Goal: Task Accomplishment & Management: Manage account settings

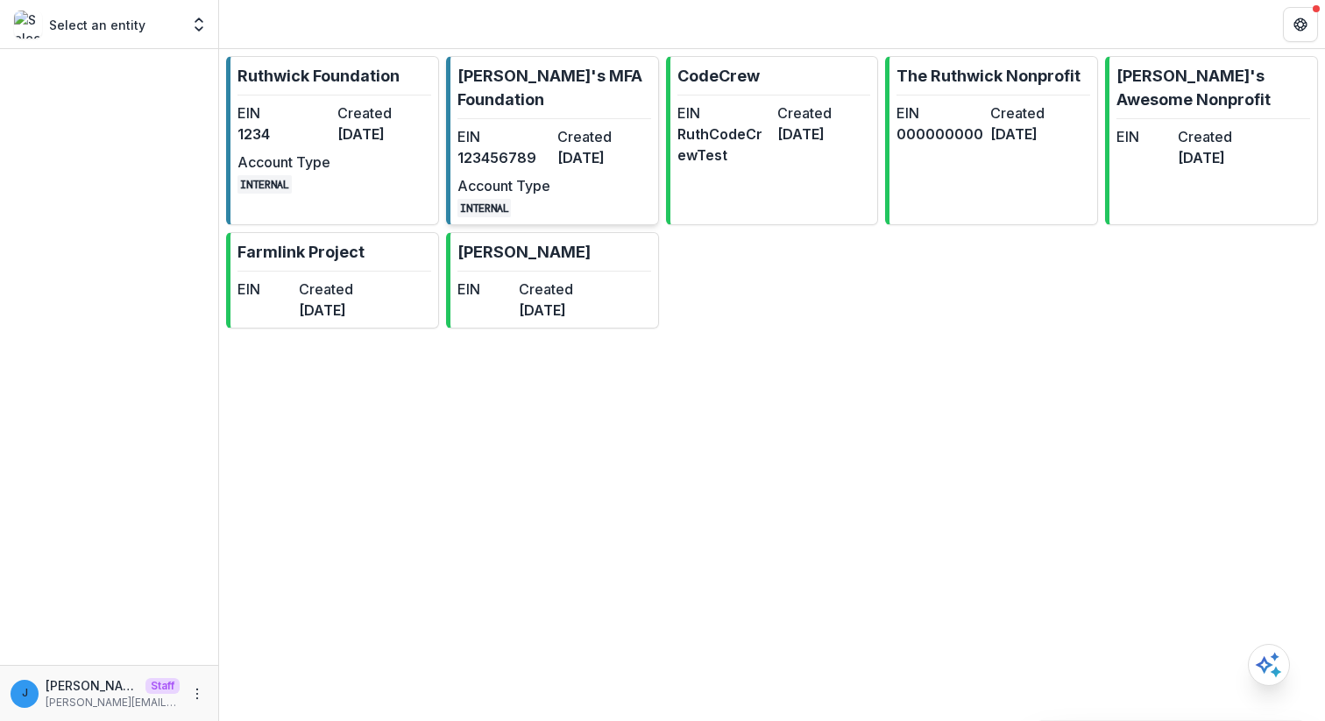
click at [539, 81] on p "[PERSON_NAME]'s MFA Foundation" at bounding box center [554, 87] width 194 height 47
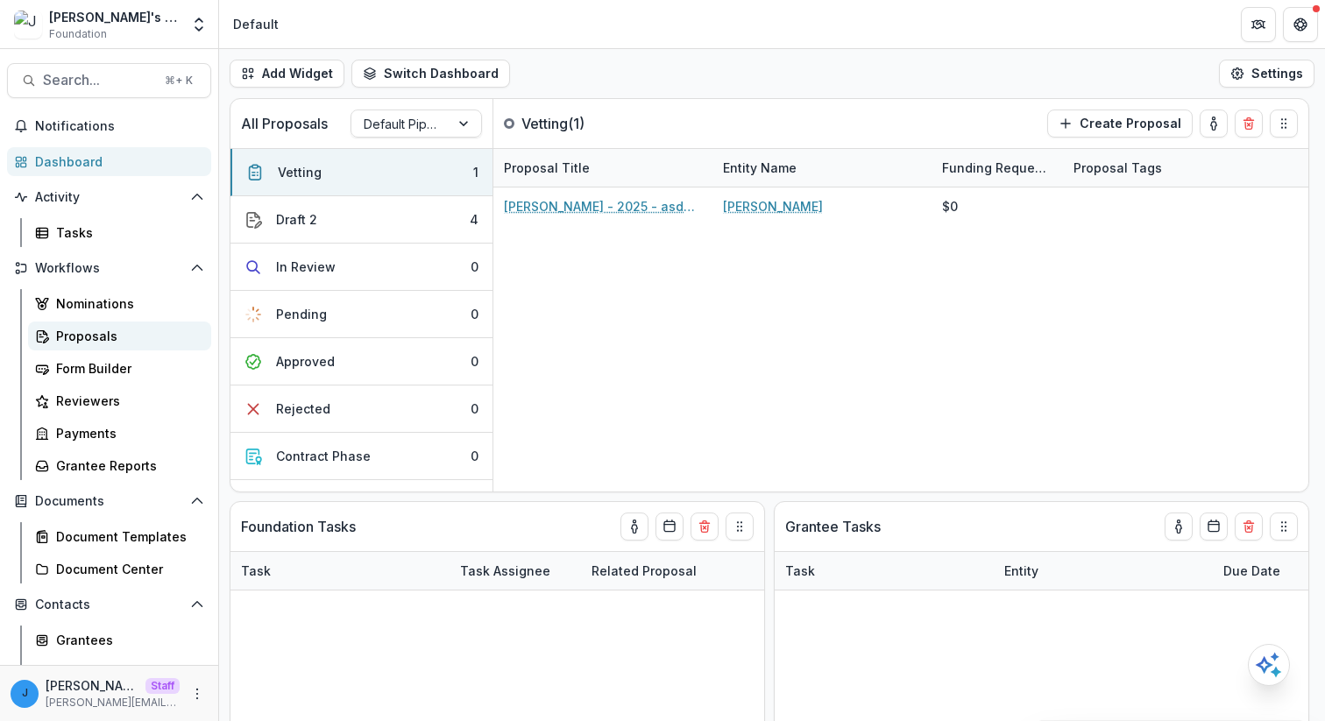
click at [97, 349] on link "Proposals" at bounding box center [119, 336] width 183 height 29
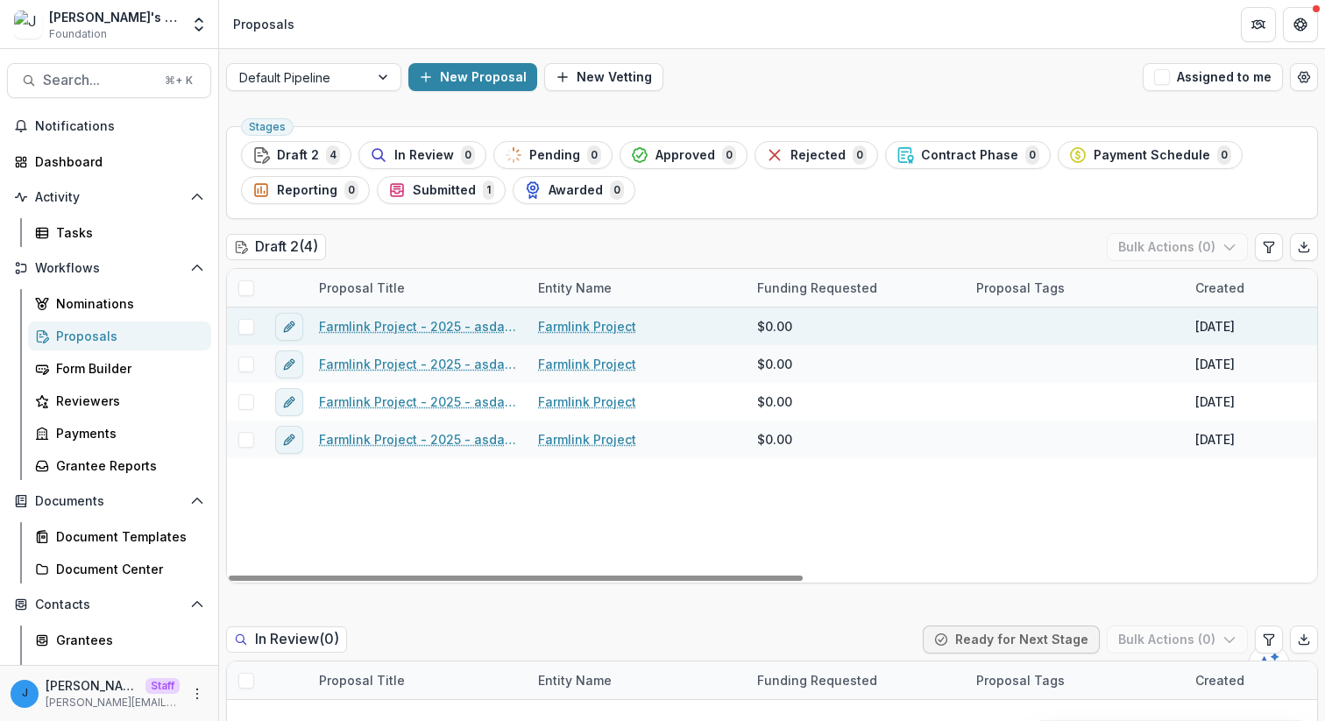
click at [433, 329] on link "Farmlink Project - 2025 - asdasd" at bounding box center [418, 326] width 198 height 18
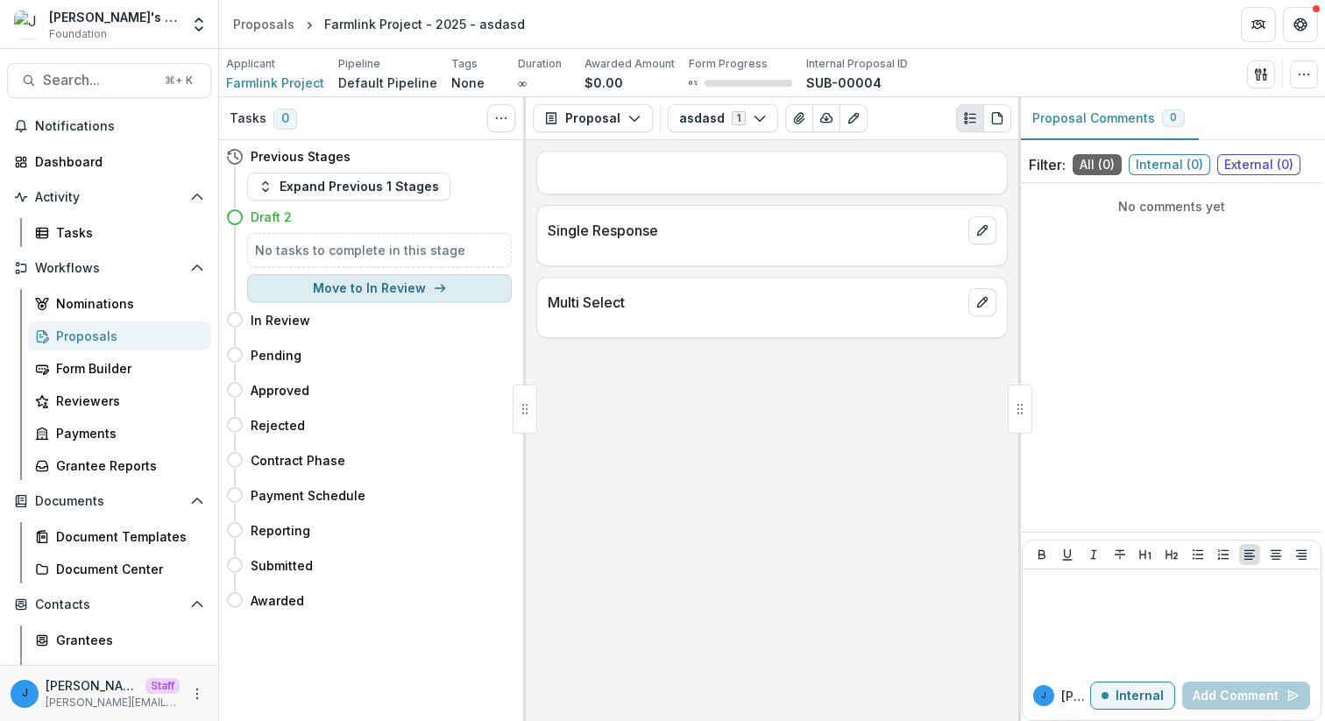
click at [348, 295] on button "Move to In Review" at bounding box center [379, 288] width 265 height 28
select select "*********"
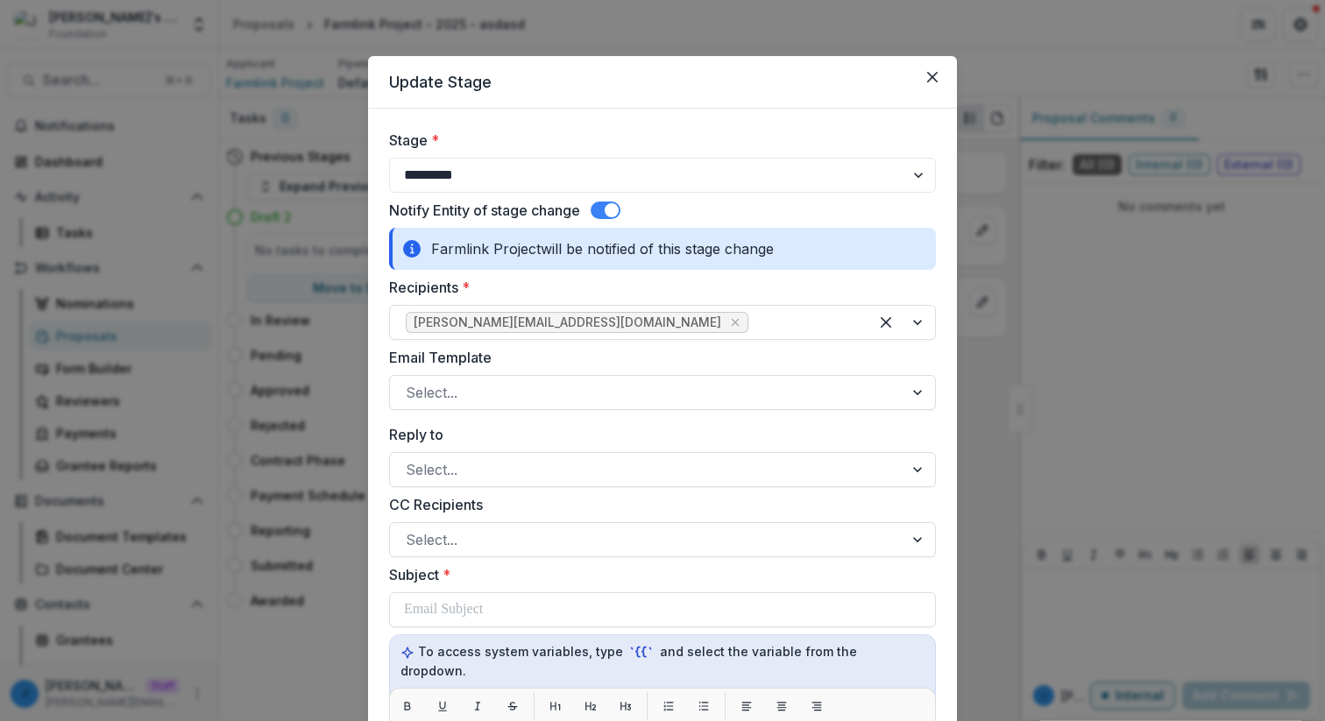
scroll to position [4, 0]
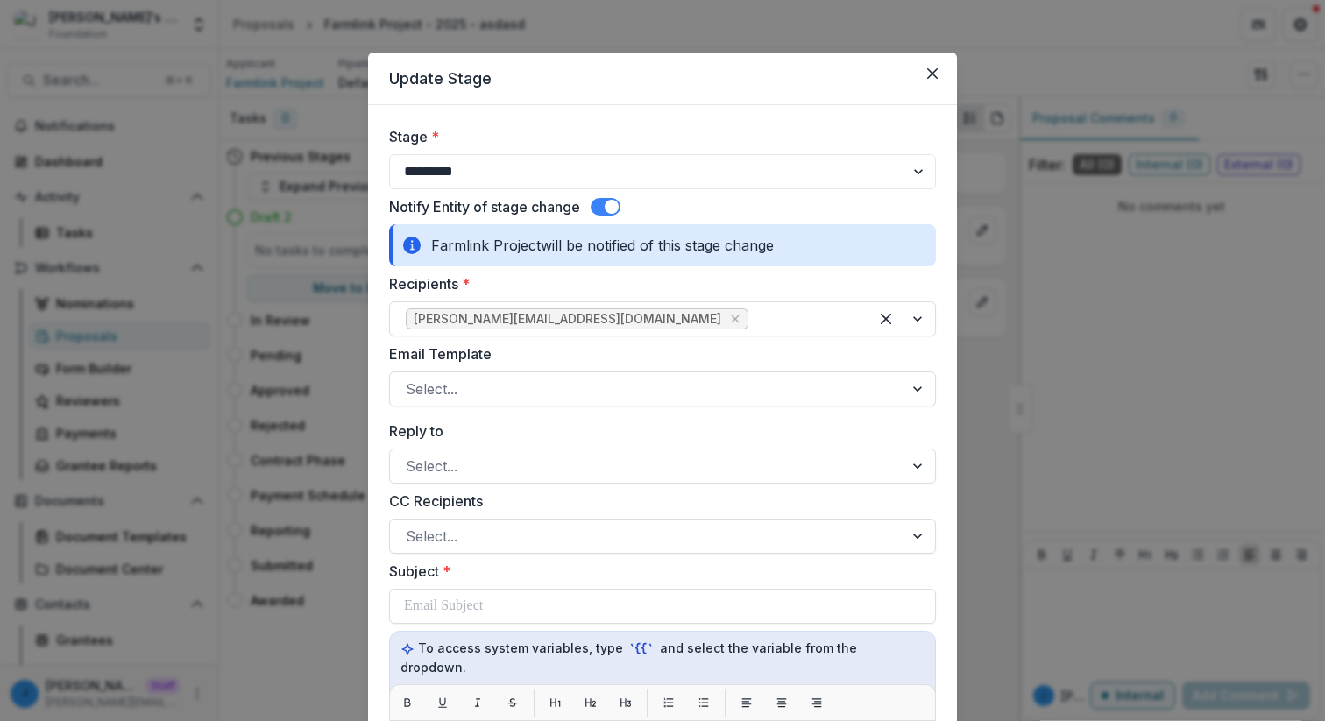
click at [285, 492] on div "**********" at bounding box center [662, 360] width 1325 height 721
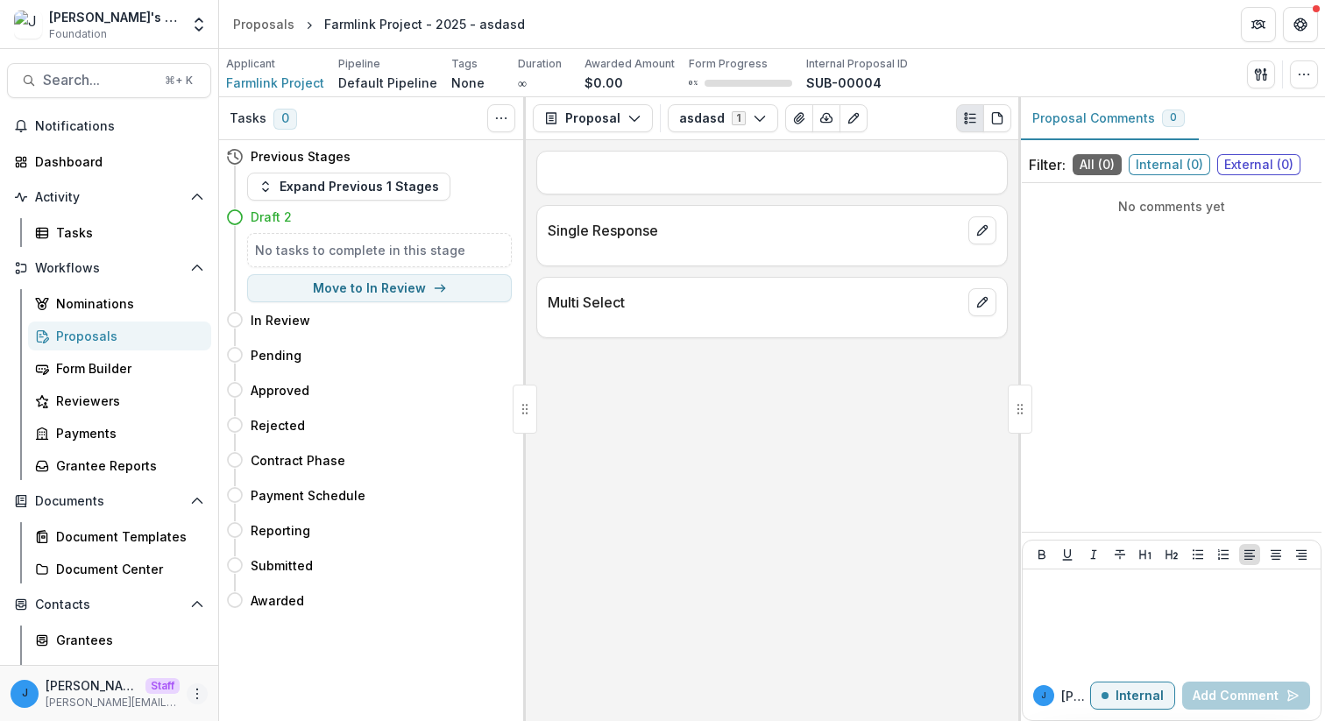
click at [198, 696] on icon "More" at bounding box center [197, 694] width 14 height 14
click at [312, 649] on link "User Settings" at bounding box center [308, 656] width 188 height 29
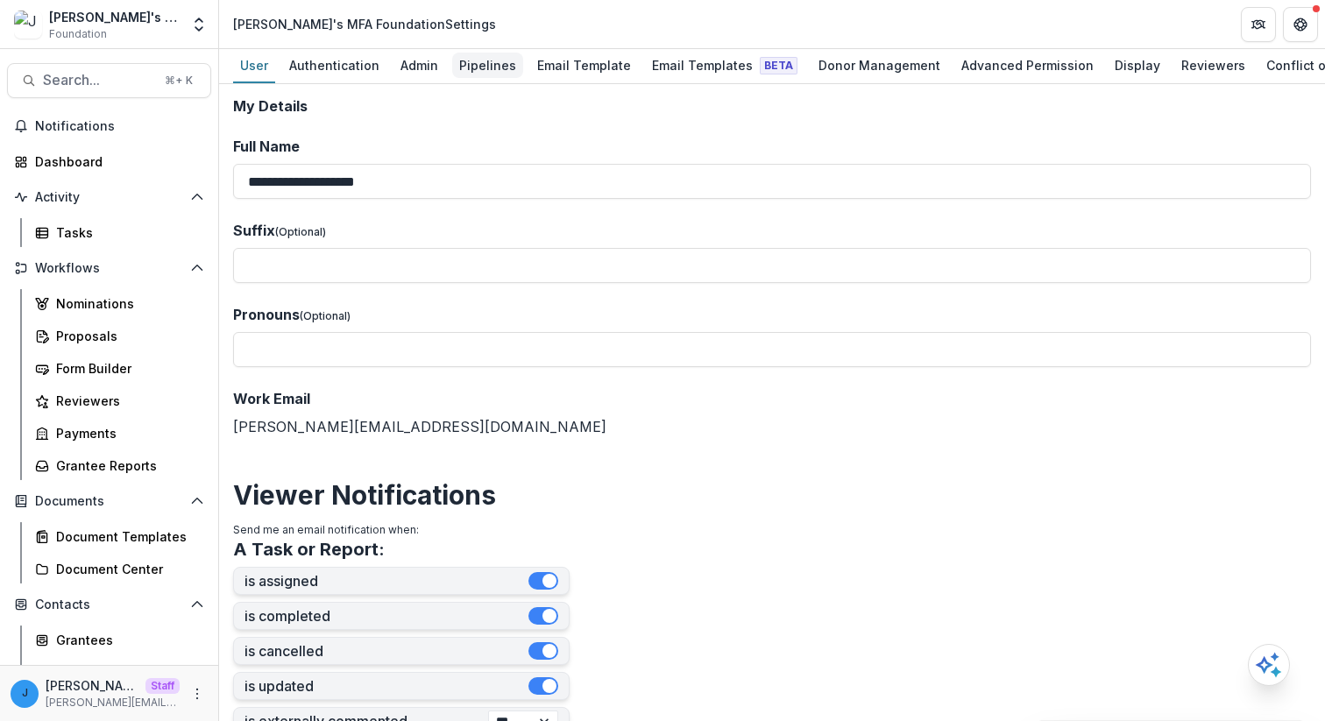
click at [478, 71] on div "Pipelines" at bounding box center [487, 65] width 71 height 25
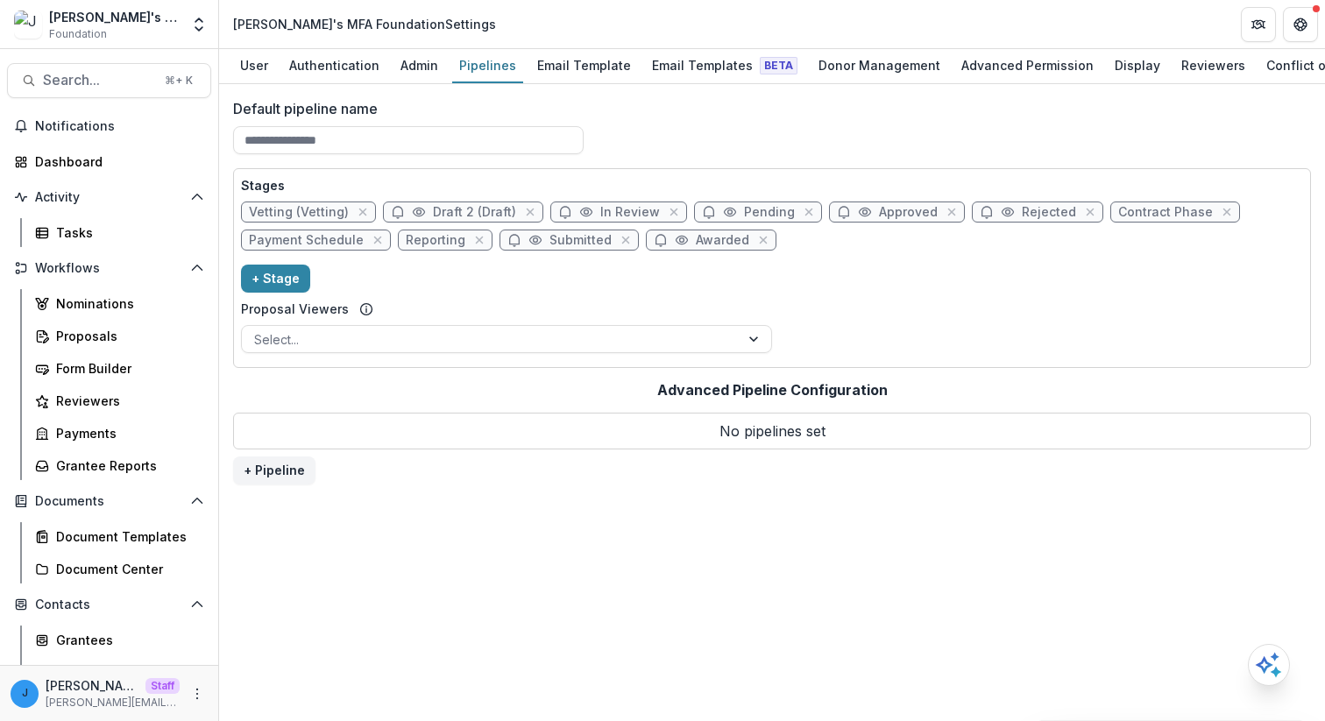
click at [627, 219] on span "In Review" at bounding box center [630, 212] width 60 height 15
select select "******"
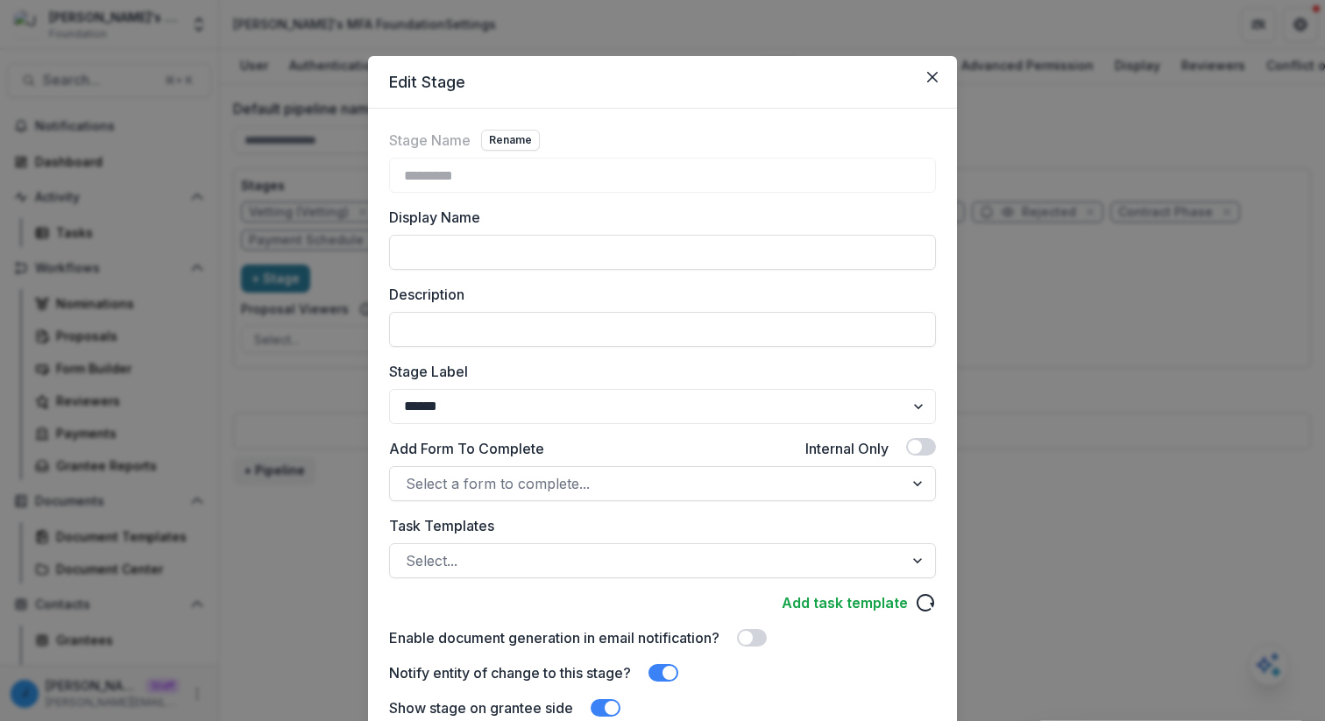
scroll to position [228, 0]
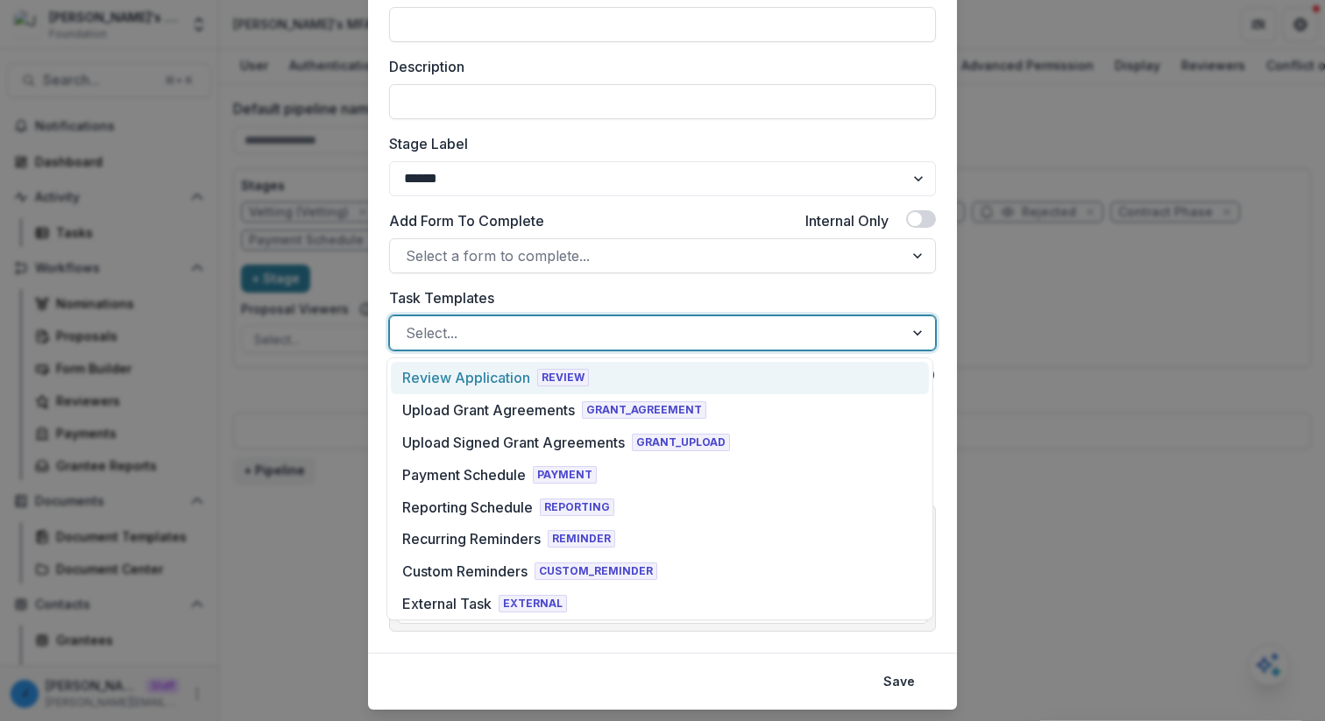
click at [496, 323] on div at bounding box center [647, 333] width 482 height 25
click at [496, 365] on div "Review Application REVIEW" at bounding box center [660, 378] width 538 height 32
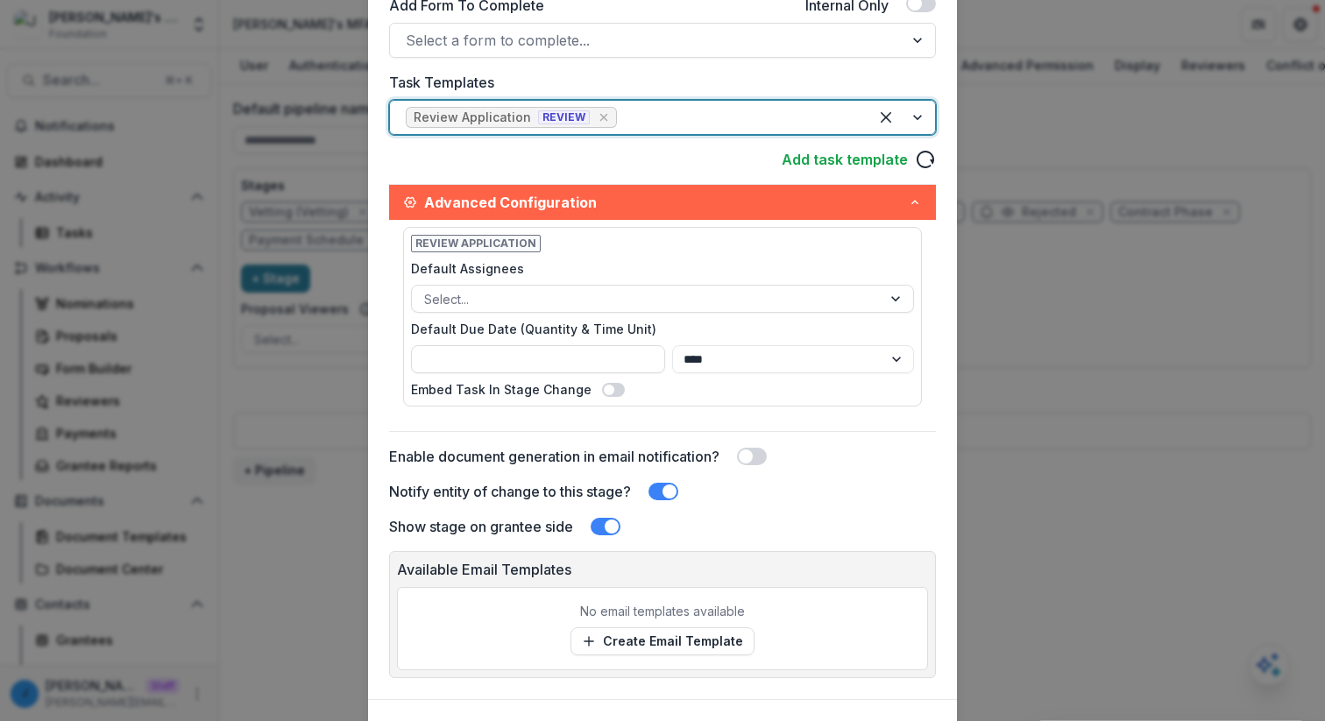
click at [885, 206] on span "Advanced Configuration" at bounding box center [666, 202] width 484 height 21
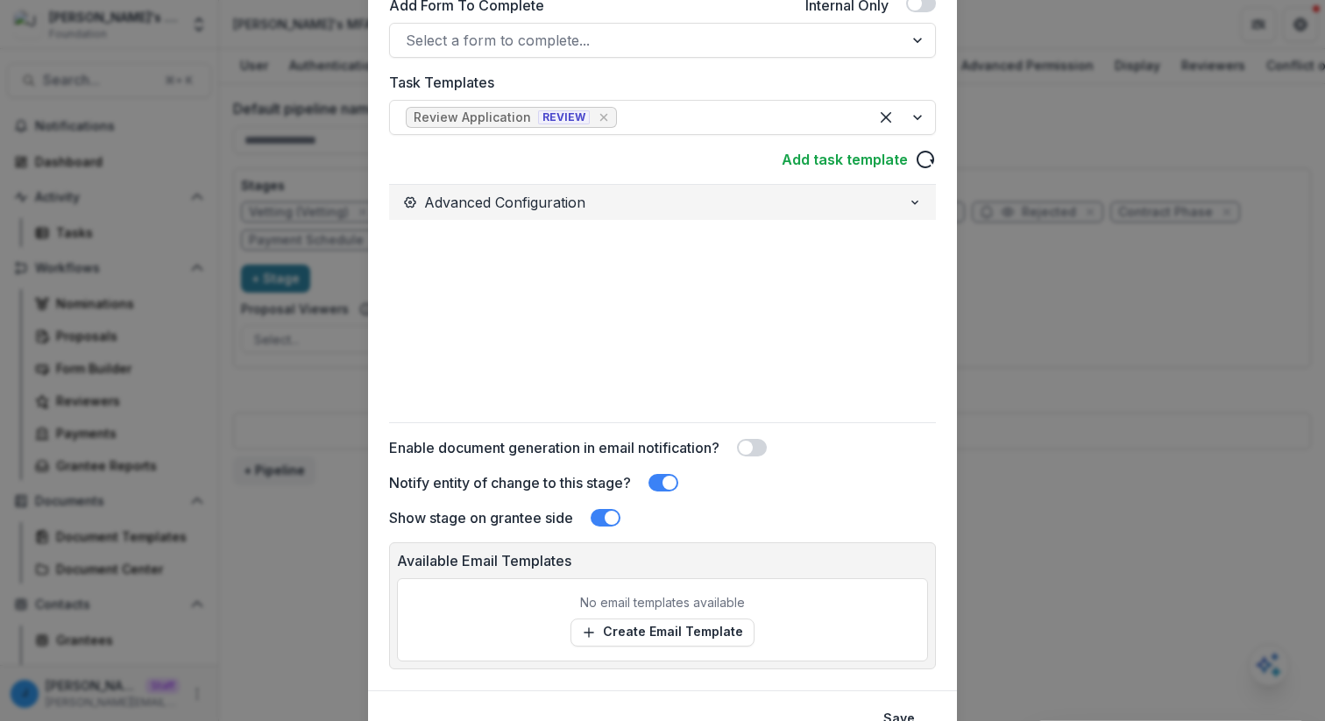
scroll to position [323, 0]
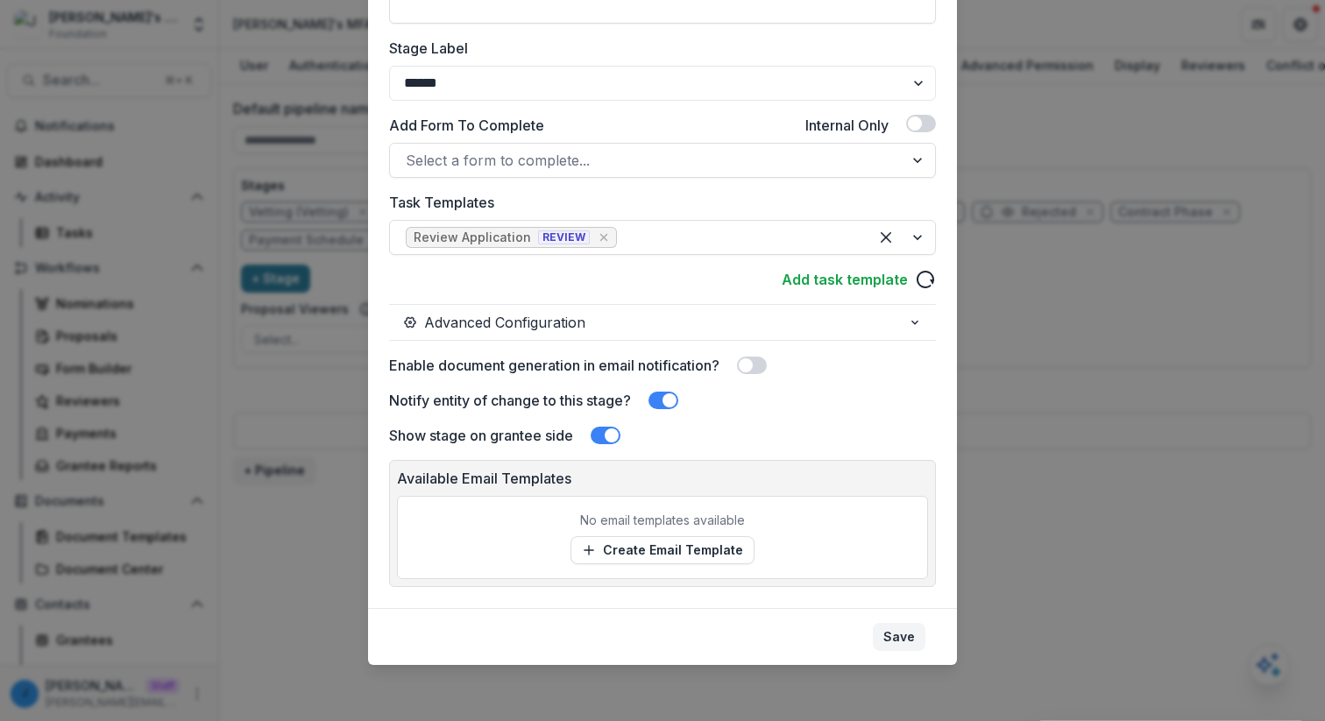
click at [901, 643] on button "Save" at bounding box center [899, 637] width 53 height 28
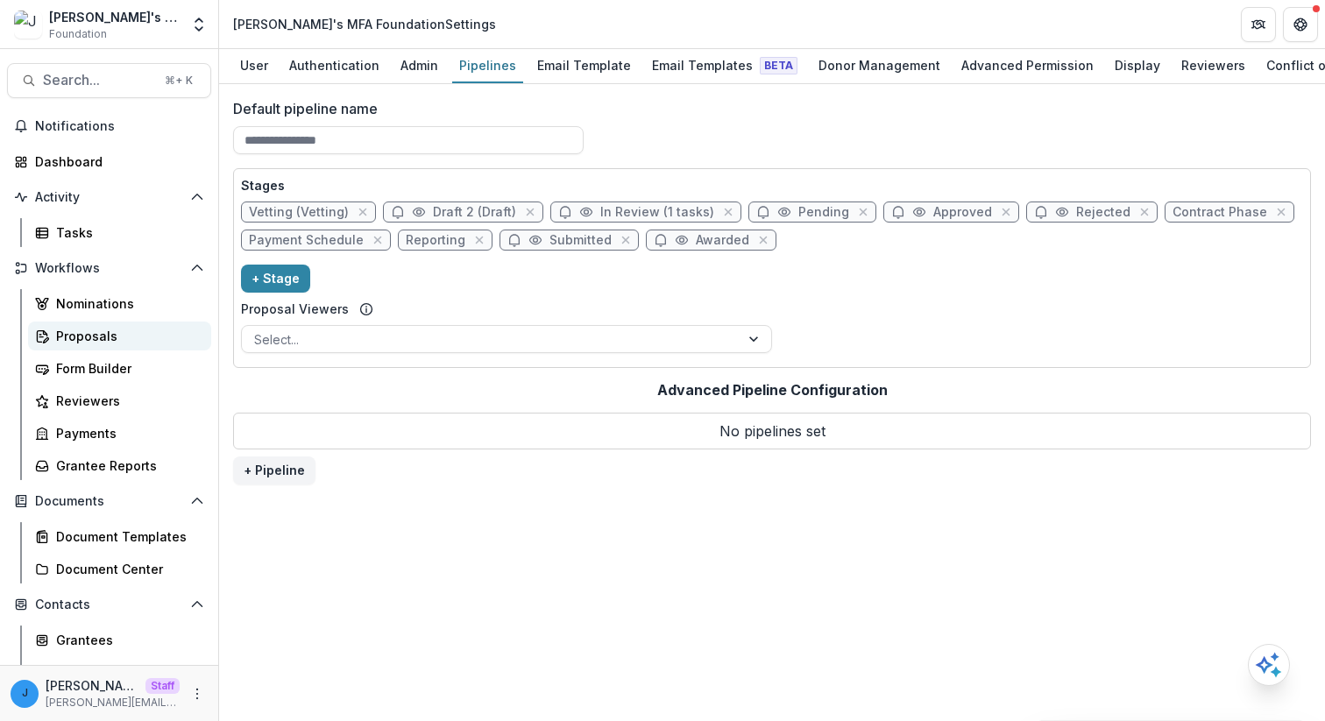
click at [124, 335] on div "Proposals" at bounding box center [126, 336] width 141 height 18
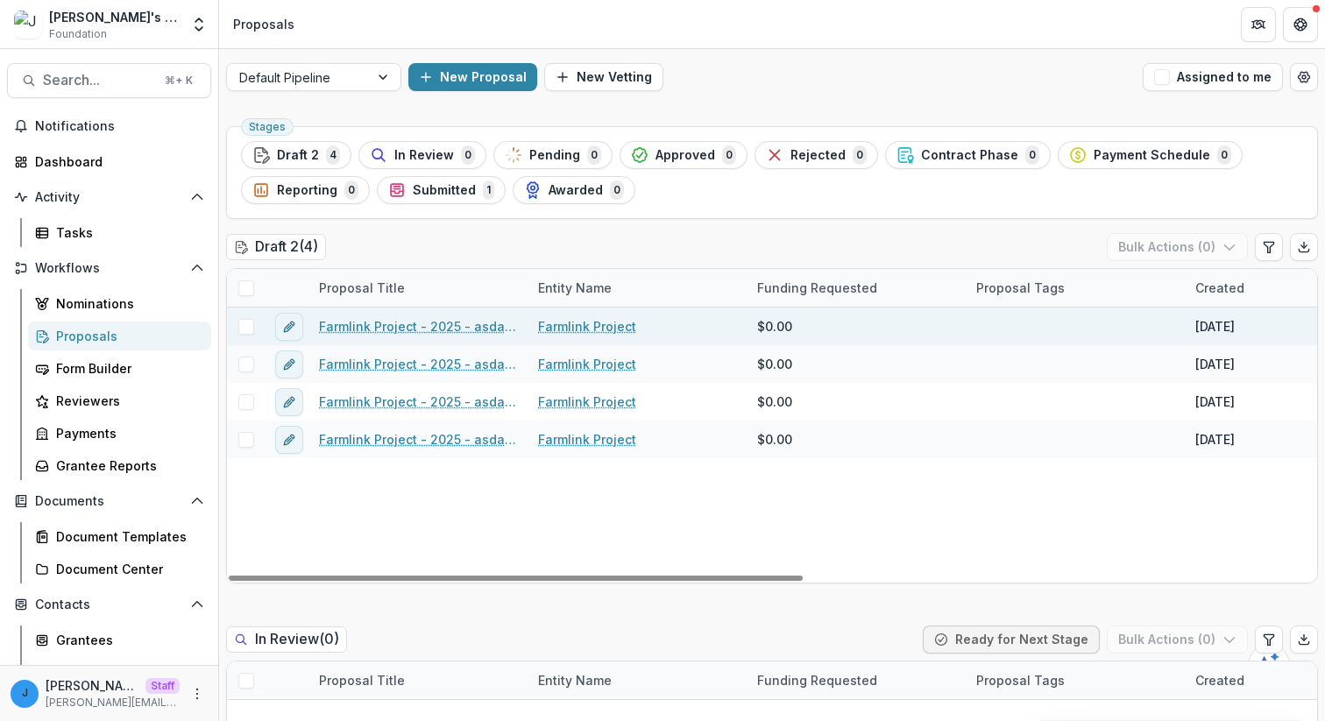
click at [422, 340] on div "Farmlink Project - 2025 - asdasd" at bounding box center [417, 327] width 219 height 38
click at [421, 332] on link "Farmlink Project - 2025 - asdasd" at bounding box center [418, 326] width 198 height 18
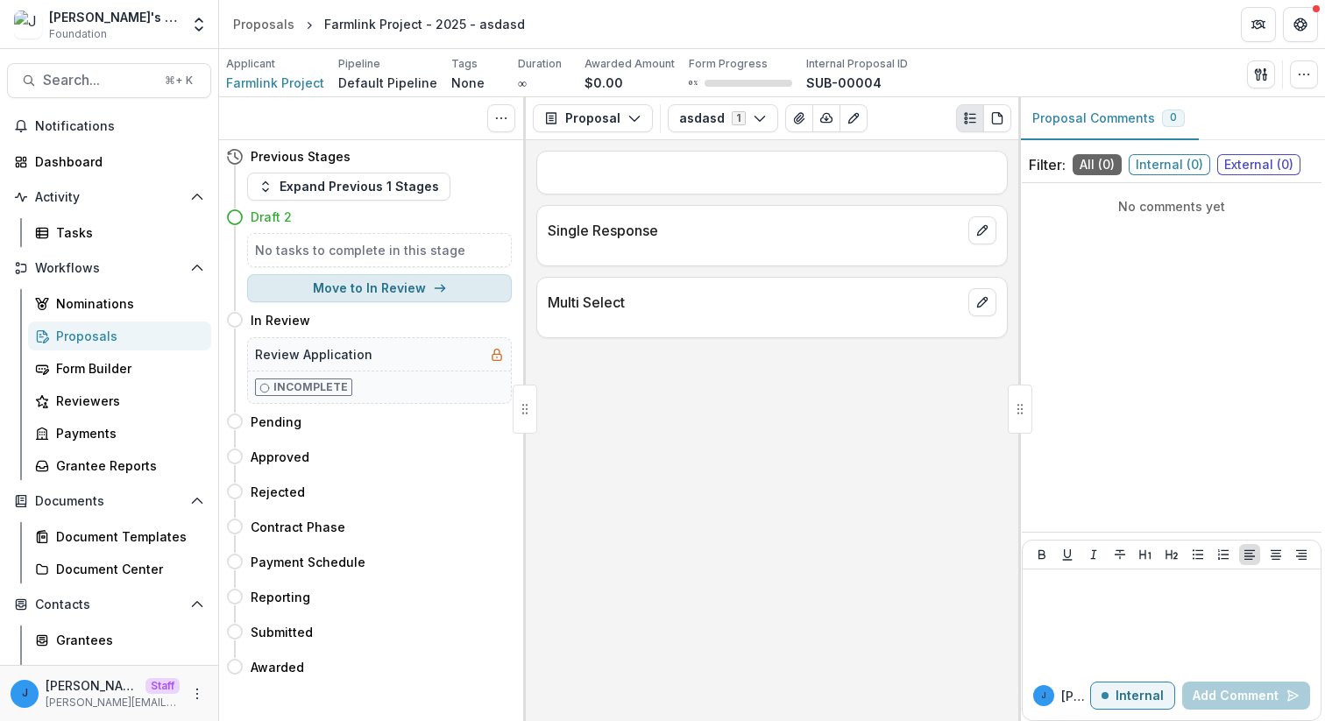
click at [377, 287] on button "Move to In Review" at bounding box center [379, 288] width 265 height 28
select select "*********"
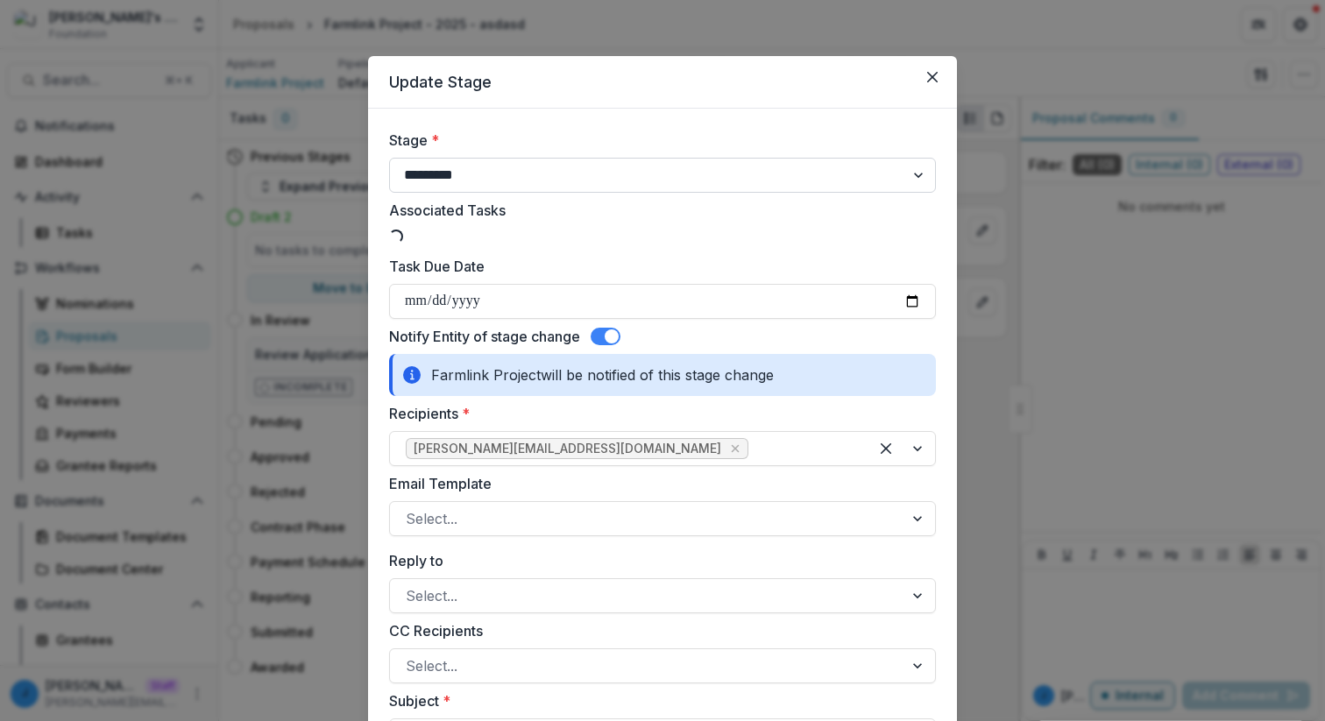
click at [509, 181] on select "**********" at bounding box center [662, 175] width 547 height 35
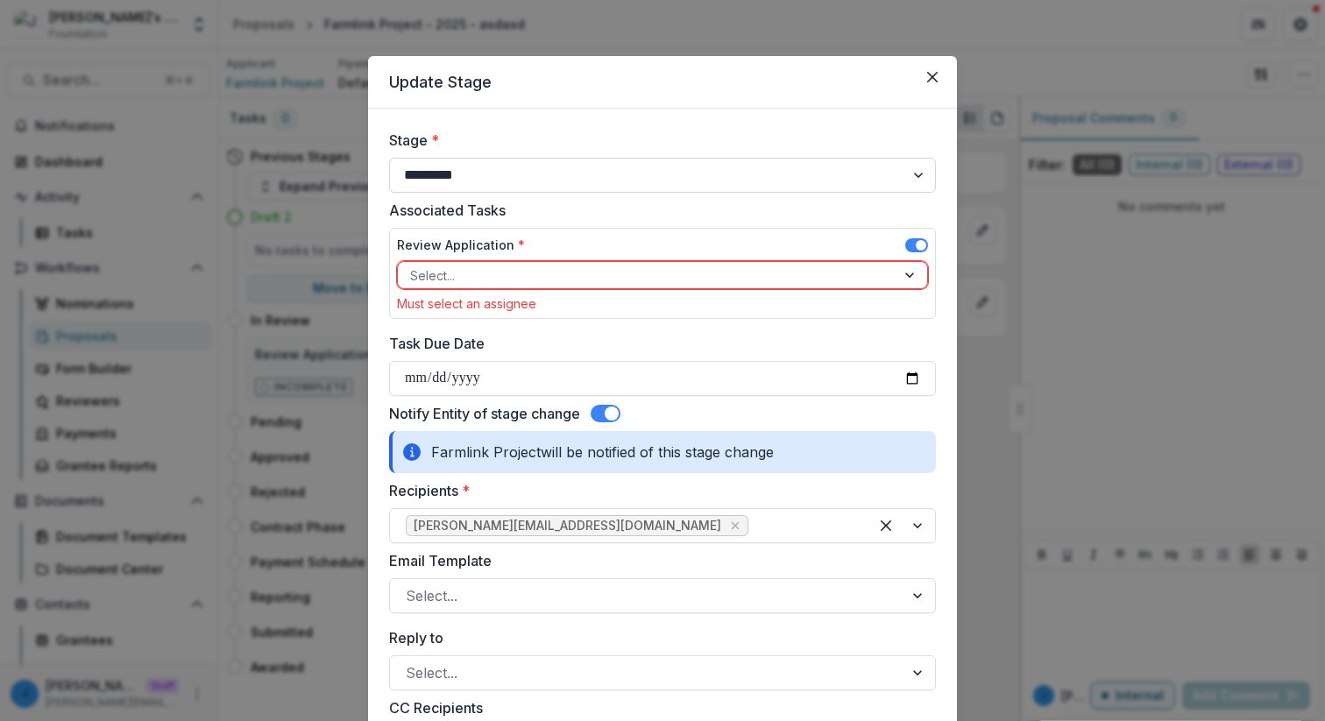
click at [389, 158] on select "**********" at bounding box center [662, 175] width 547 height 35
click at [620, 419] on label at bounding box center [606, 414] width 30 height 18
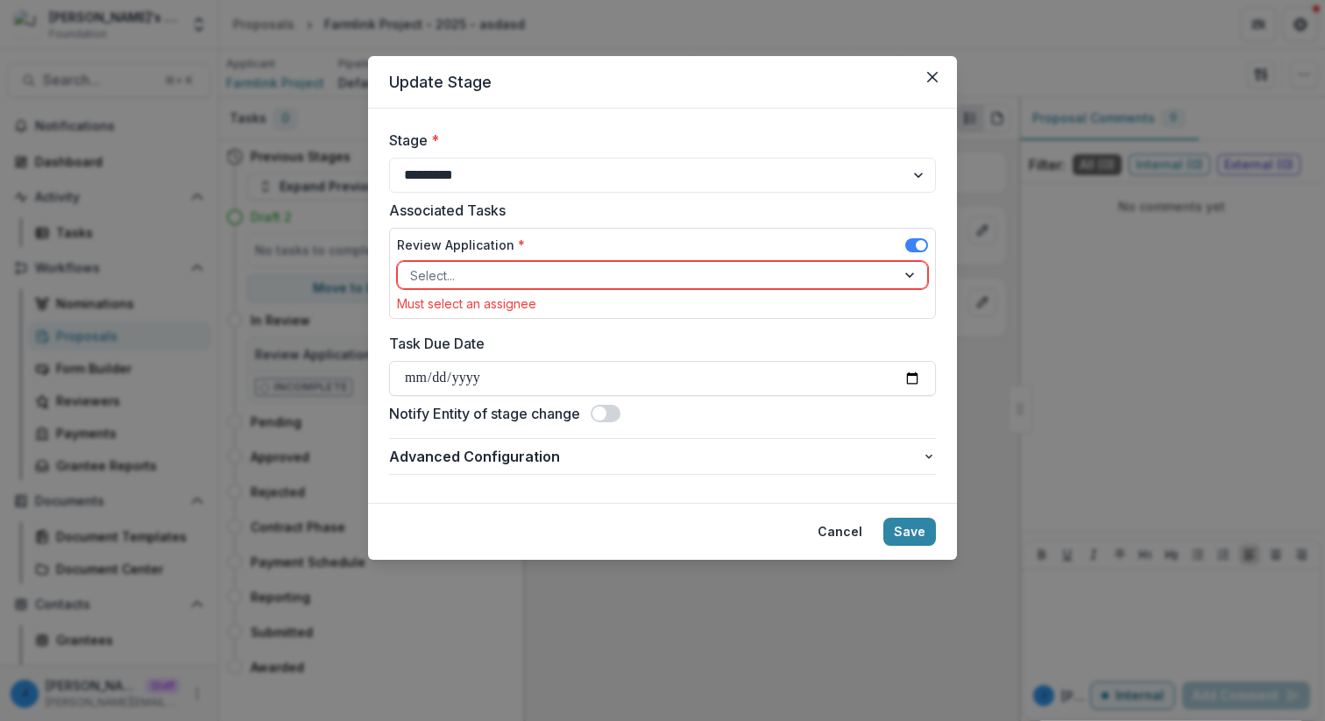
click at [855, 287] on div "Select..." at bounding box center [647, 275] width 498 height 25
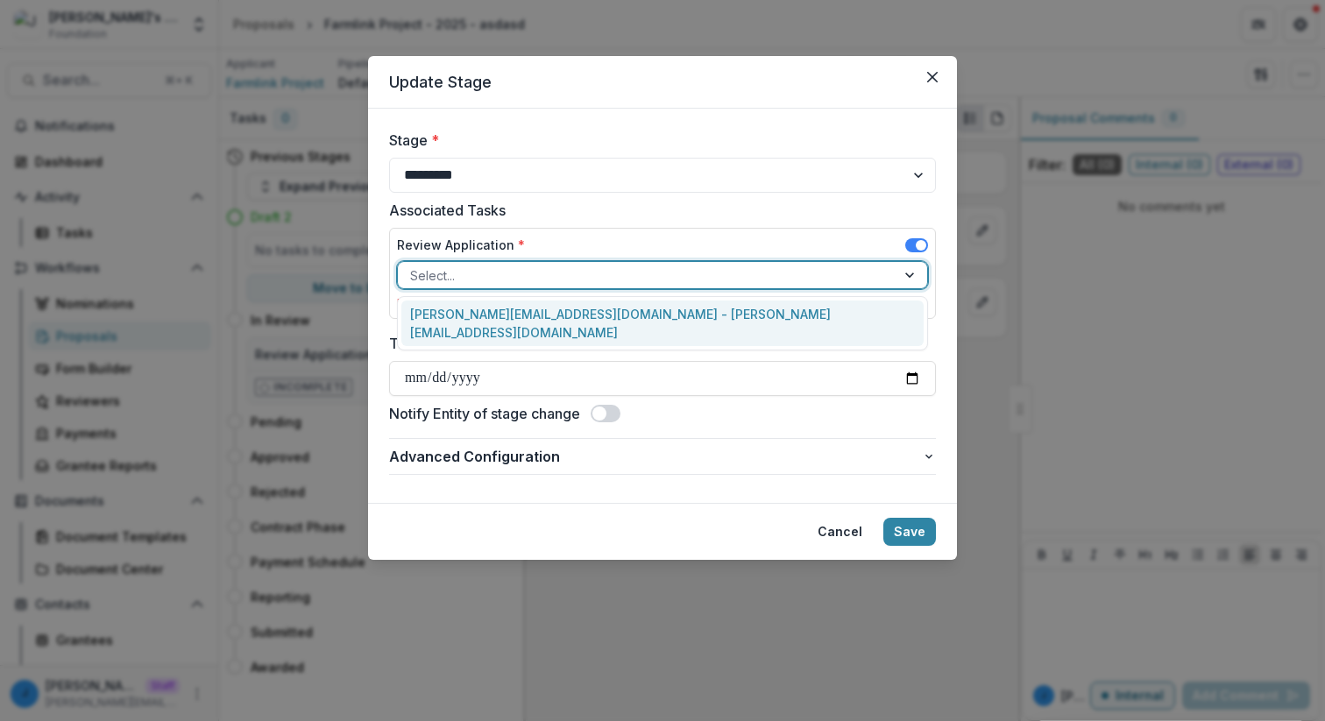
click at [716, 310] on div "[PERSON_NAME][EMAIL_ADDRESS][DOMAIN_NAME] - [PERSON_NAME][EMAIL_ADDRESS][DOMAIN…" at bounding box center [662, 324] width 522 height 46
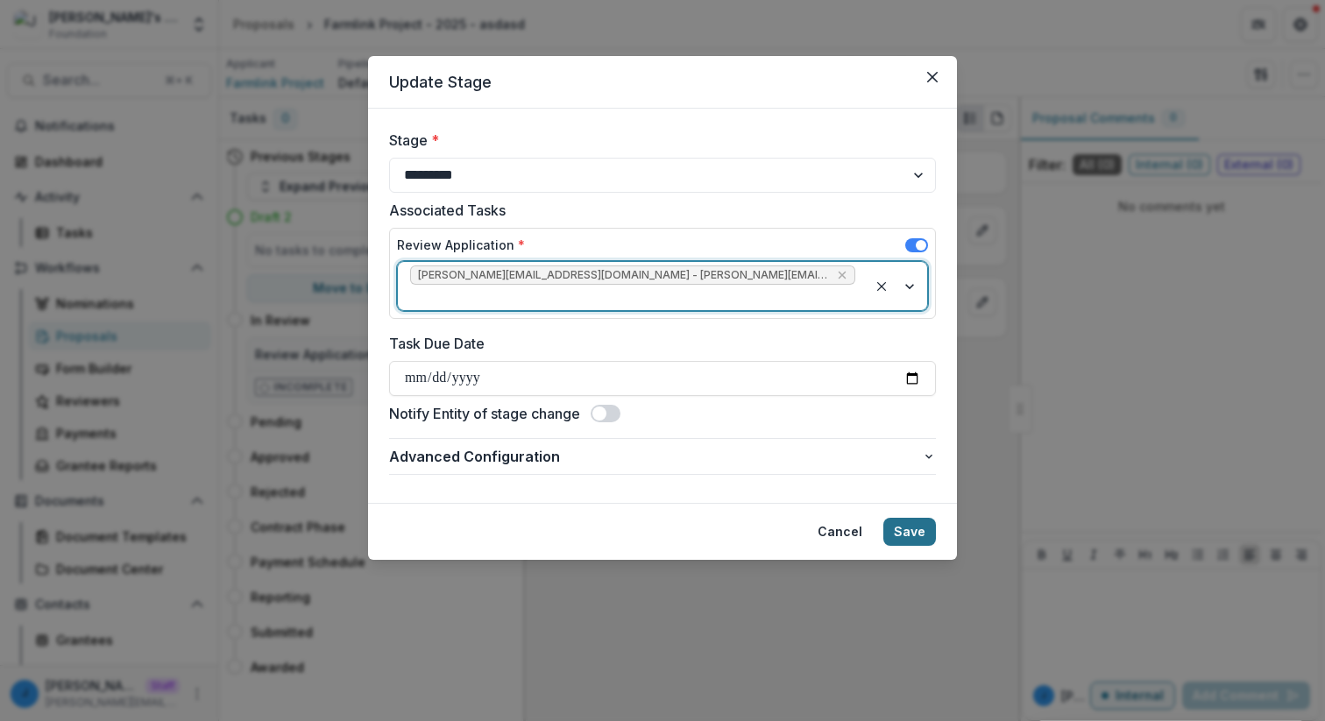
click at [902, 518] on button "Save" at bounding box center [909, 532] width 53 height 28
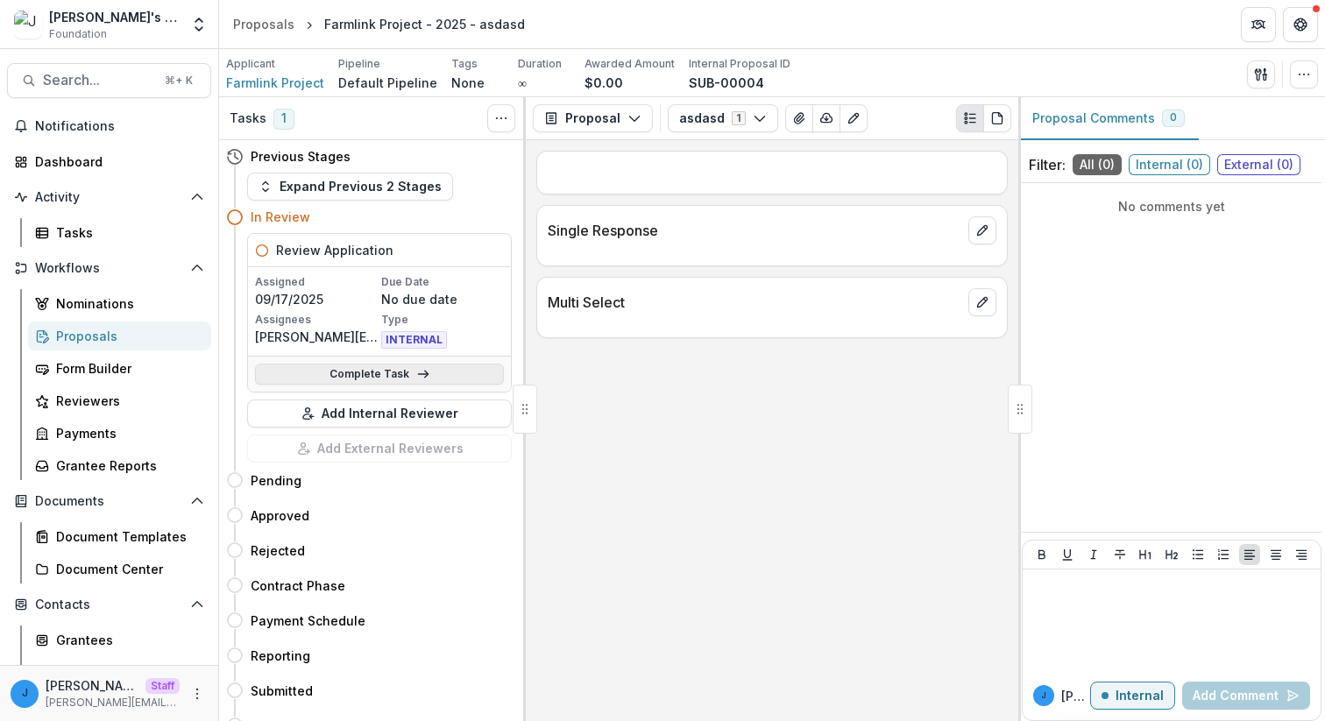
click at [303, 369] on link "Complete Task" at bounding box center [379, 374] width 249 height 21
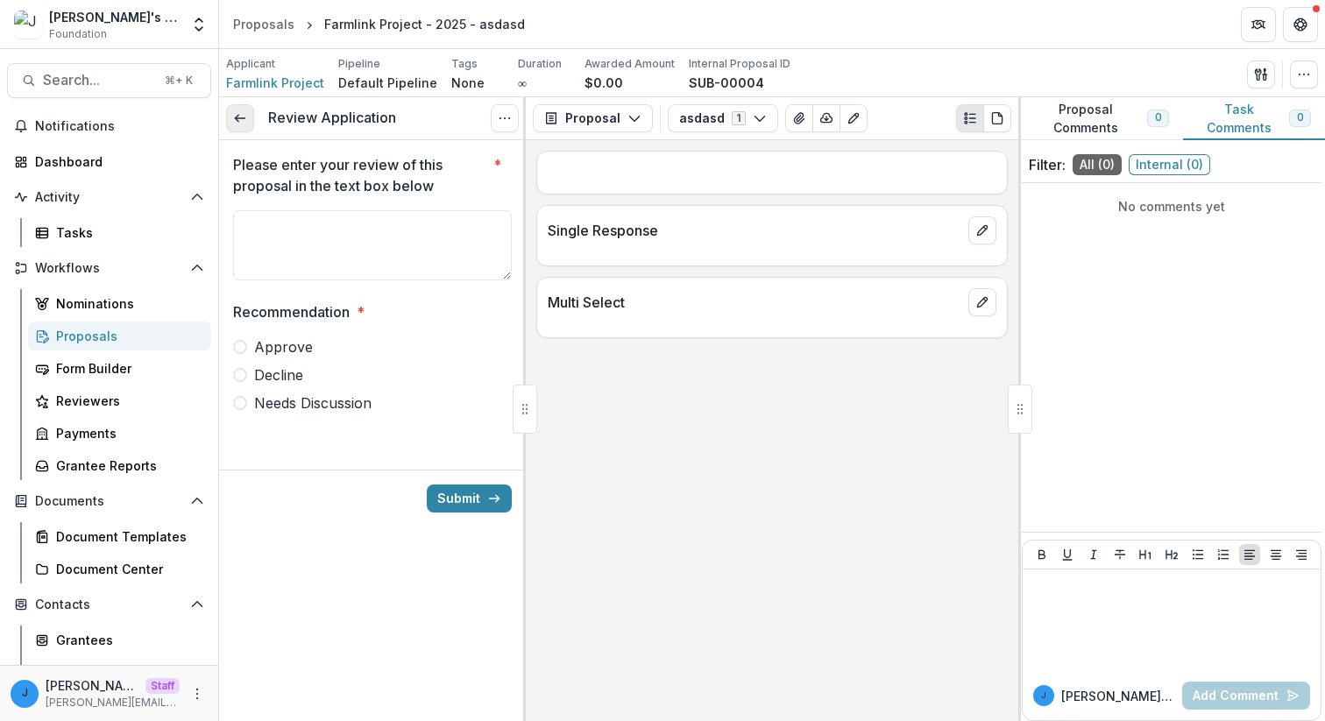
click at [238, 107] on link at bounding box center [240, 118] width 28 height 28
